Goal: Task Accomplishment & Management: Use online tool/utility

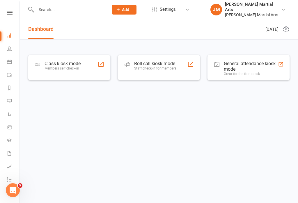
click at [83, 69] on div "Class kiosk mode Members self check-in" at bounding box center [69, 68] width 83 height 26
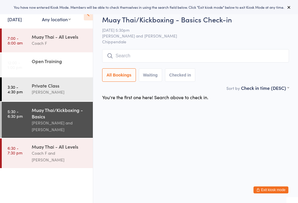
click at [175, 56] on input "search" at bounding box center [195, 55] width 187 height 13
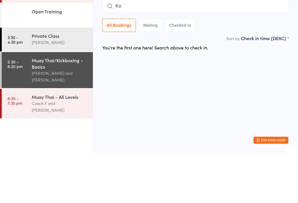
type input "K"
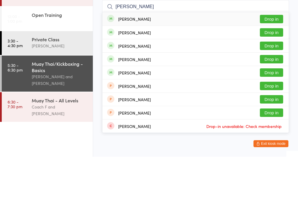
type input "Joseph"
click at [278, 101] on button "Drop in" at bounding box center [271, 105] width 23 height 8
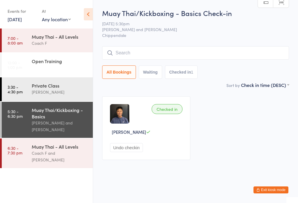
click at [184, 55] on input "search" at bounding box center [195, 52] width 187 height 13
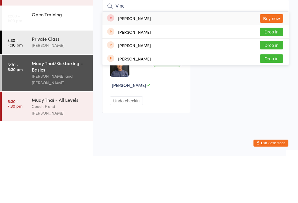
type input "Vinc"
click at [279, 61] on button "Buy now" at bounding box center [271, 65] width 23 height 8
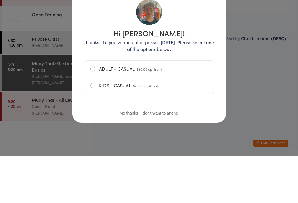
scroll to position [0, 0]
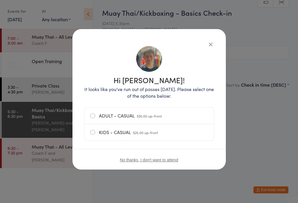
click at [165, 117] on label "ADULT - CASUAL $30.00 up-front" at bounding box center [149, 116] width 118 height 16
click at [0, 0] on input "ADULT - CASUAL $30.00 up-front" at bounding box center [0, 0] width 0 height 0
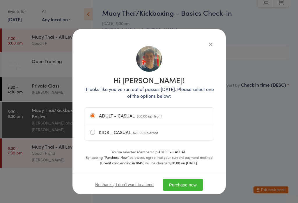
click at [193, 184] on button "Purchase now" at bounding box center [183, 185] width 40 height 12
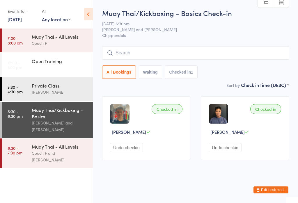
click at [195, 55] on input "search" at bounding box center [195, 52] width 187 height 13
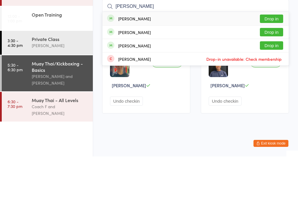
type input "Chloe lam"
click at [269, 61] on button "Drop in" at bounding box center [271, 65] width 23 height 8
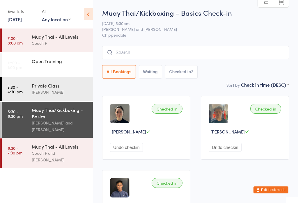
click at [242, 64] on div "All Bookings Waiting Checked in 3" at bounding box center [195, 62] width 187 height 33
click at [245, 56] on input "search" at bounding box center [195, 52] width 187 height 13
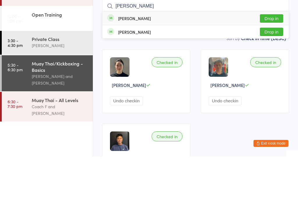
type input "Hanqi"
click at [280, 61] on button "Drop in" at bounding box center [271, 65] width 23 height 8
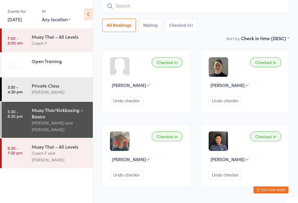
click at [143, 11] on input "search" at bounding box center [195, 5] width 187 height 13
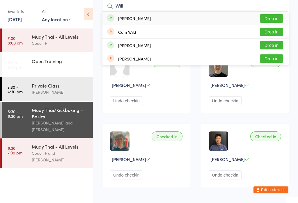
type input "Will"
click at [274, 21] on button "Drop in" at bounding box center [271, 18] width 23 height 8
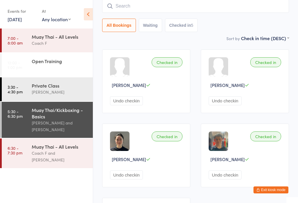
click at [220, 0] on input "search" at bounding box center [195, 5] width 187 height 13
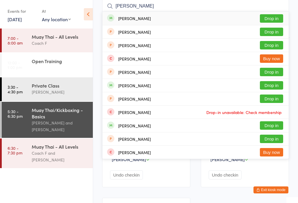
type input "Leo"
click at [277, 18] on button "Drop in" at bounding box center [271, 18] width 23 height 8
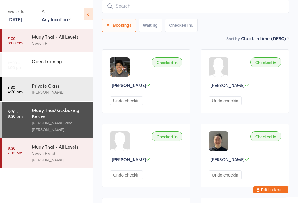
click at [173, 11] on input "search" at bounding box center [195, 5] width 187 height 13
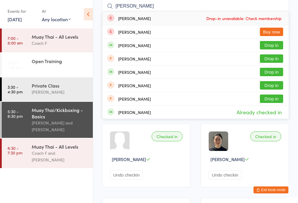
type input "Harri"
click at [270, 43] on button "Drop in" at bounding box center [271, 45] width 23 height 8
